Goal: Information Seeking & Learning: Learn about a topic

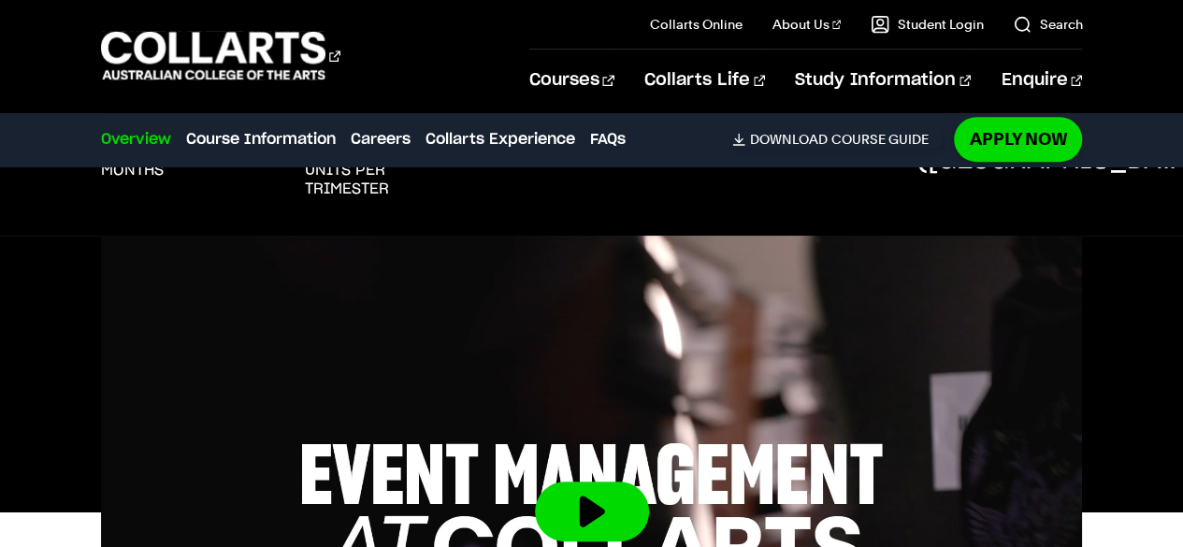
scroll to position [187, 0]
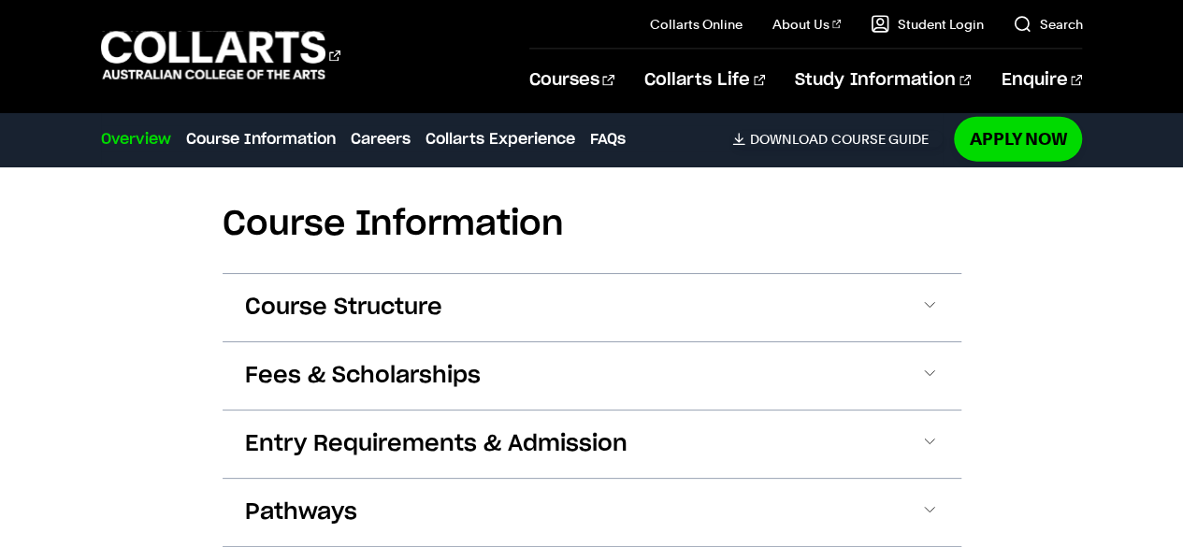
scroll to position [2129, 0]
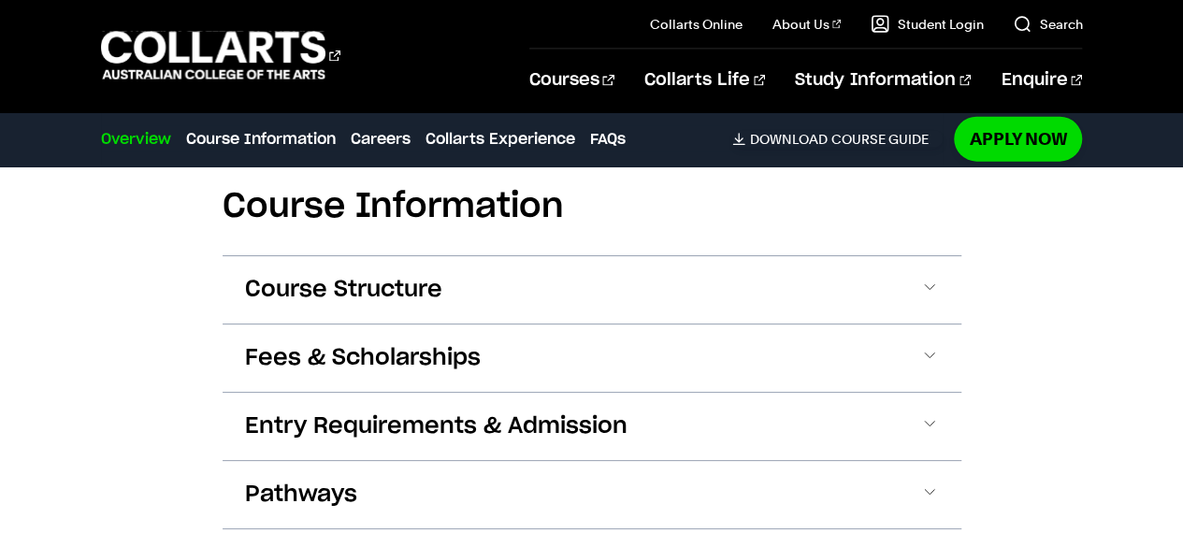
click at [926, 292] on span at bounding box center [929, 290] width 19 height 24
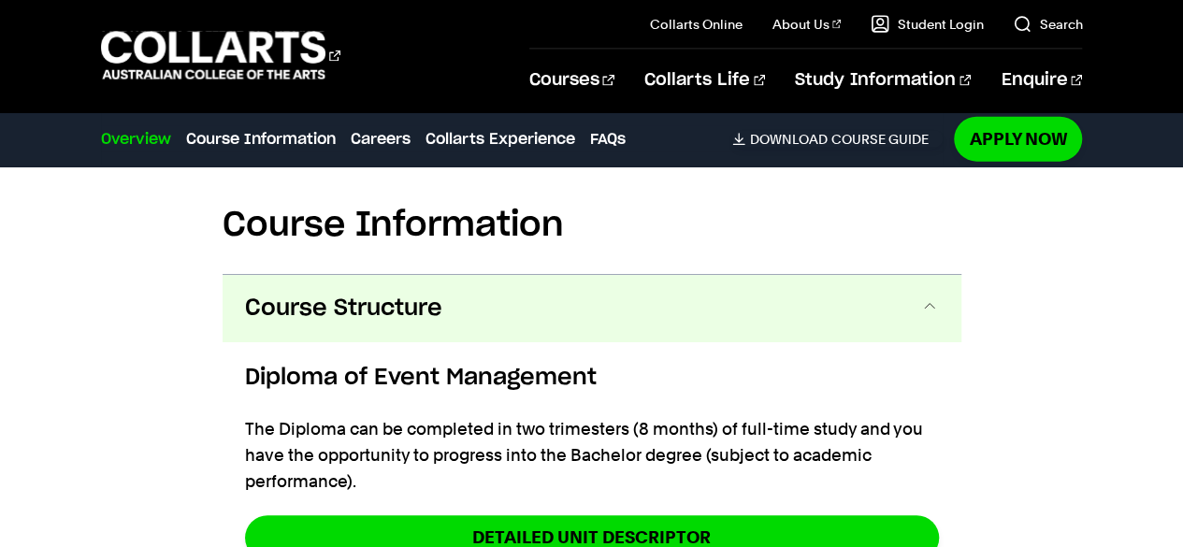
scroll to position [2090, 0]
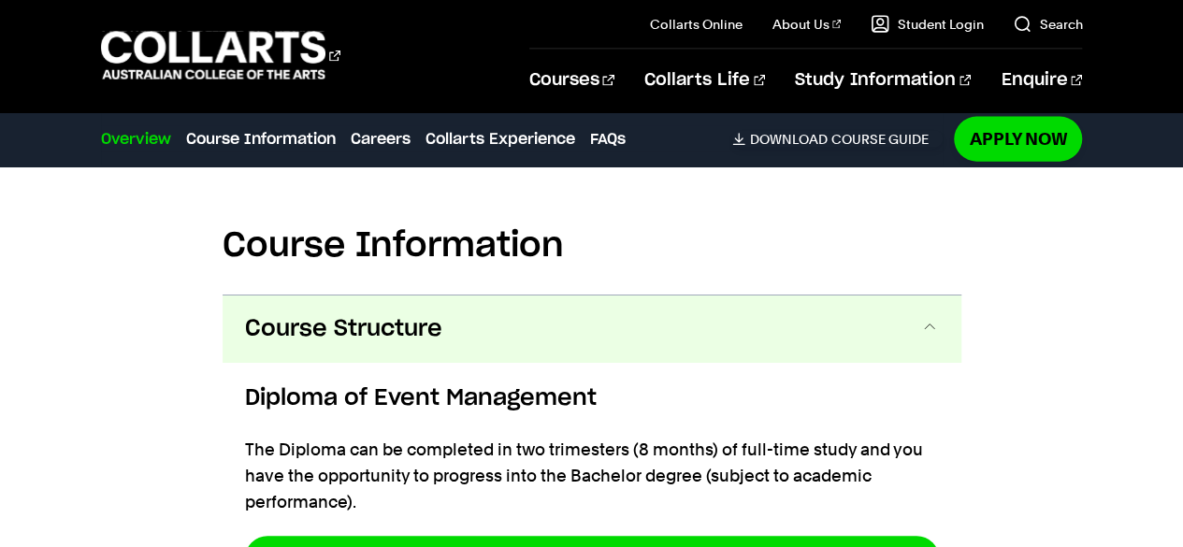
click at [928, 326] on span at bounding box center [929, 329] width 19 height 24
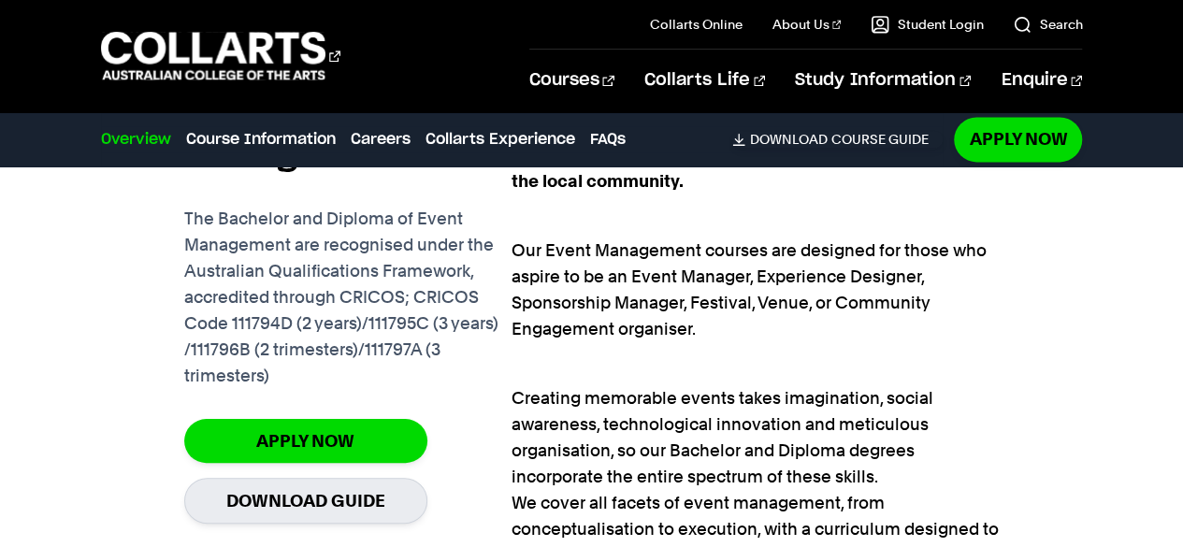
scroll to position [1274, 0]
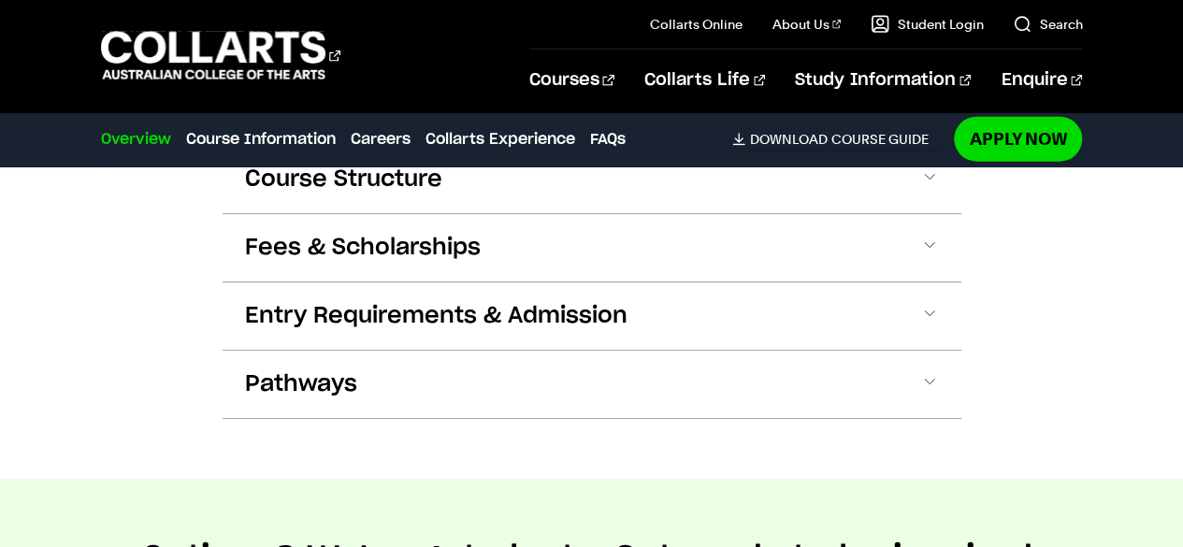
click at [936, 318] on span at bounding box center [929, 316] width 19 height 24
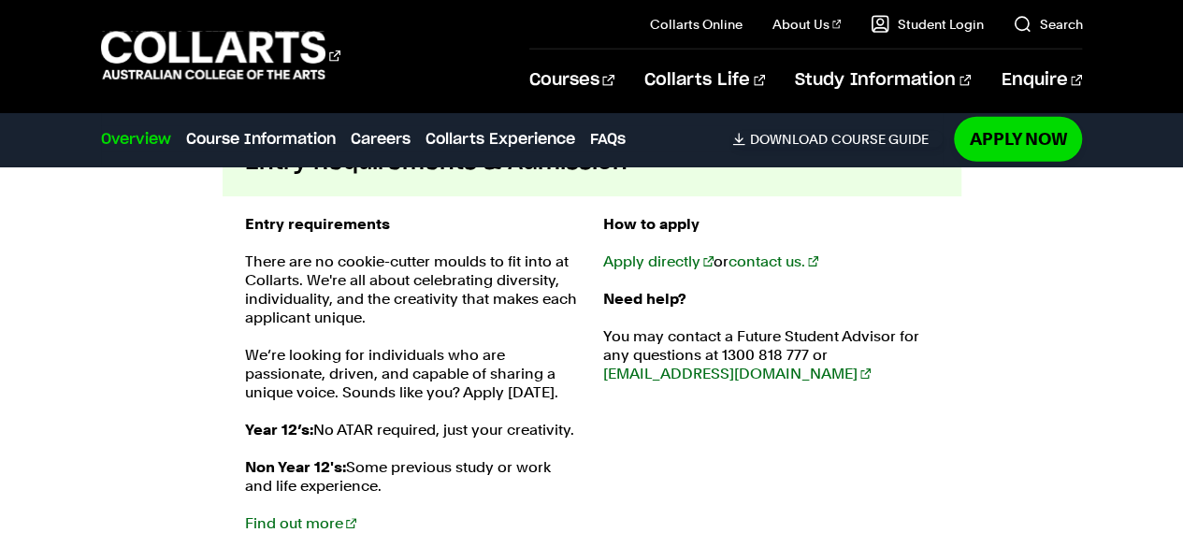
scroll to position [2407, 0]
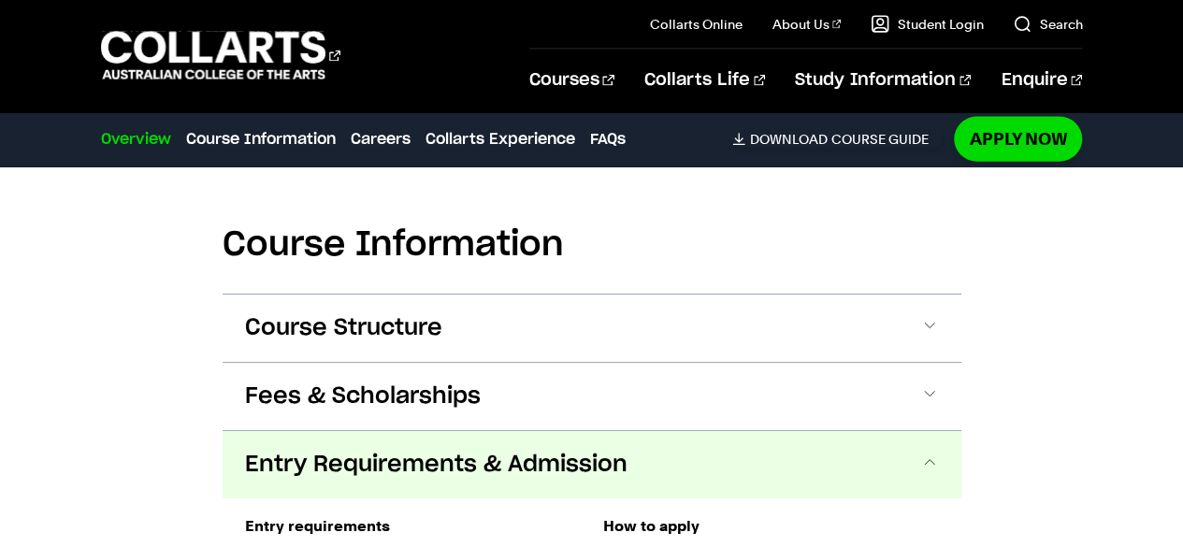
click at [931, 400] on span at bounding box center [929, 396] width 19 height 24
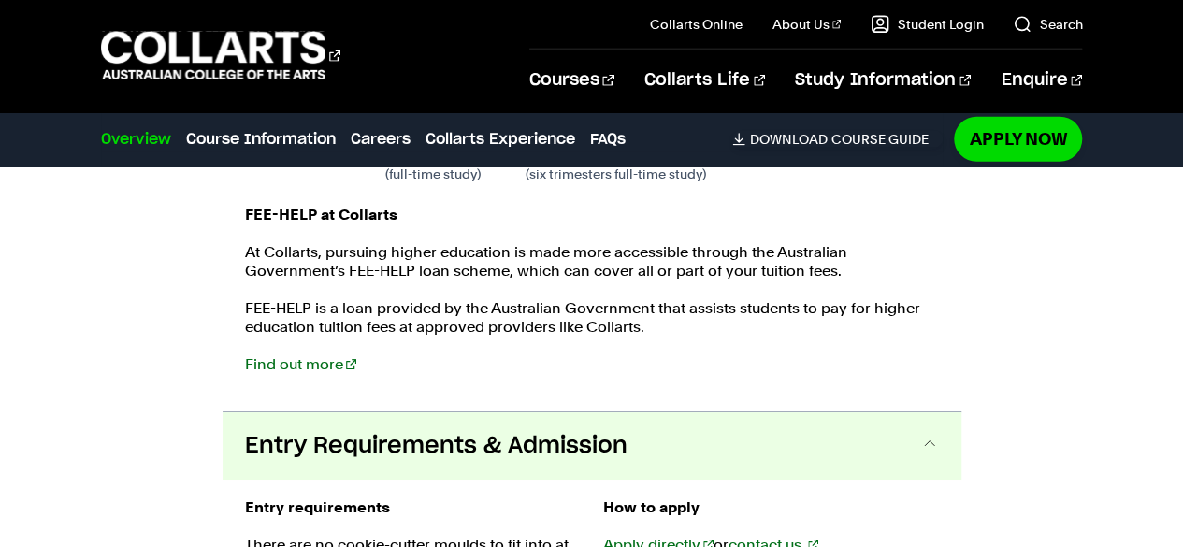
scroll to position [2540, 0]
